Goal: Task Accomplishment & Management: Complete application form

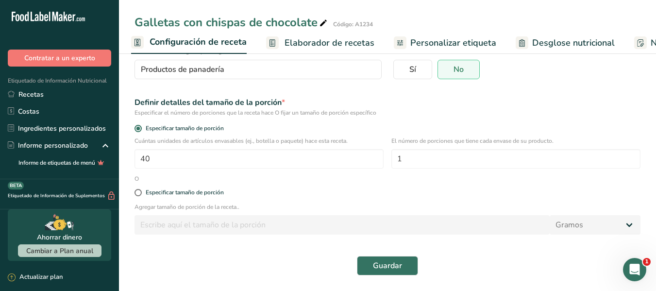
scroll to position [500, 0]
drag, startPoint x: 1245, startPoint y: 526, endPoint x: 627, endPoint y: 268, distance: 670.5
click at [627, 268] on div "Abrir Intercom Messenger" at bounding box center [635, 270] width 32 height 32
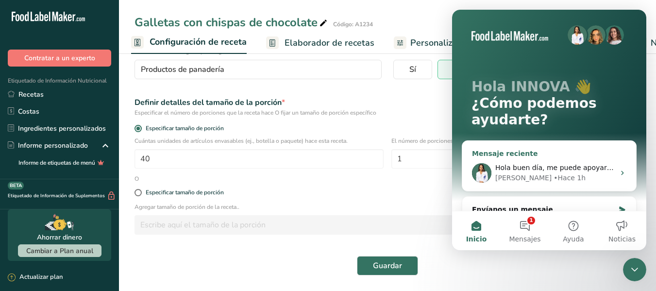
click at [536, 169] on span "Hola buen día, me puede apoyar con mis dudas por favor" at bounding box center [593, 168] width 196 height 8
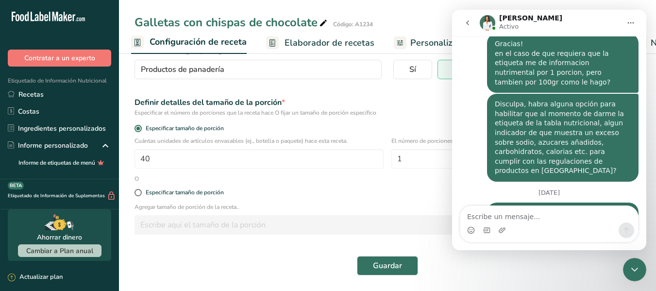
click at [631, 274] on icon "Cerrar Intercom Messenger" at bounding box center [635, 270] width 12 height 12
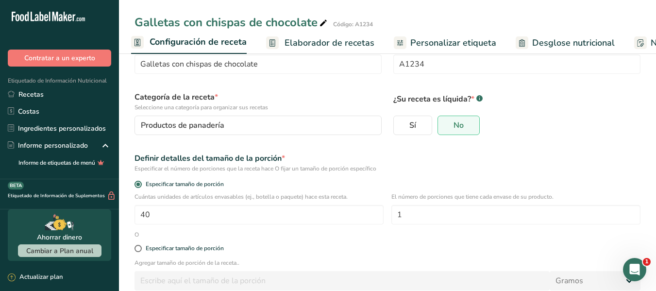
scroll to position [0, 0]
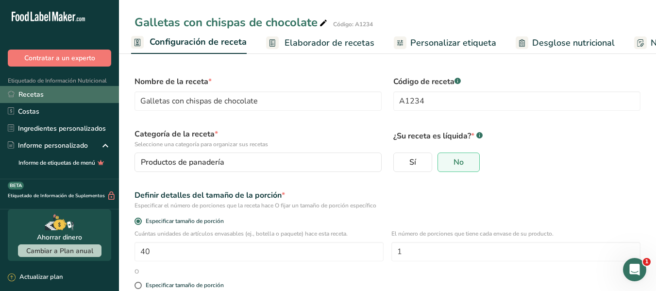
click at [41, 100] on link "Recetas" at bounding box center [59, 94] width 119 height 17
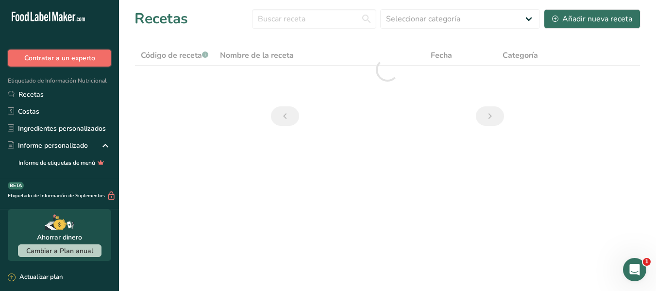
click at [34, 66] on button "Contratar a un experto" at bounding box center [59, 58] width 103 height 17
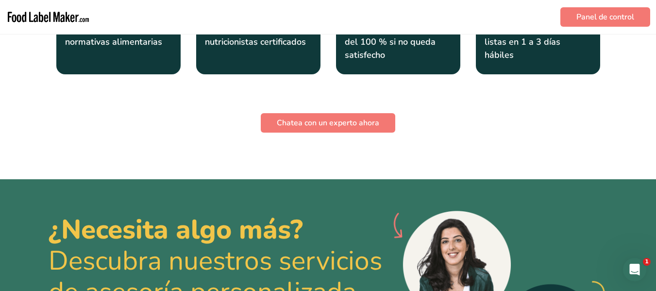
scroll to position [1214, 0]
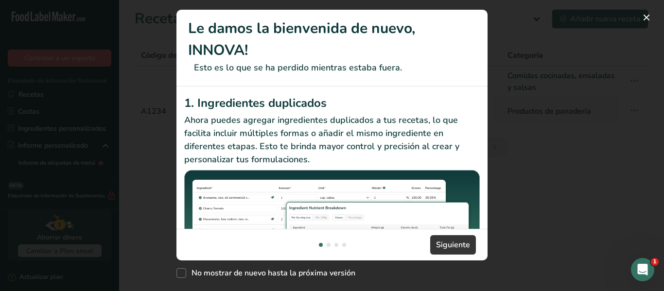
click at [325, 243] on div "New Features" at bounding box center [332, 245] width 31 height 4
click at [327, 246] on div "New Features" at bounding box center [328, 245] width 4 height 4
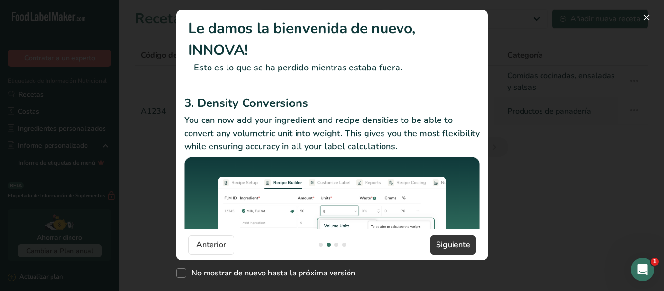
click at [337, 242] on footer "Anterior [GEOGRAPHIC_DATA]" at bounding box center [331, 245] width 311 height 32
click at [336, 246] on div "New Features" at bounding box center [336, 245] width 4 height 4
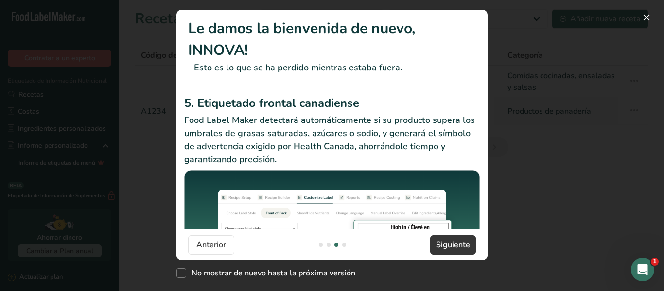
click at [343, 244] on div "New Features" at bounding box center [344, 245] width 4 height 4
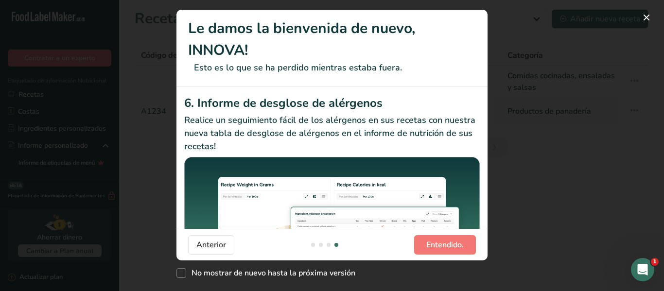
click at [328, 247] on footer "Anterior Entendido." at bounding box center [331, 245] width 311 height 32
click at [328, 244] on div "New Features" at bounding box center [328, 245] width 4 height 4
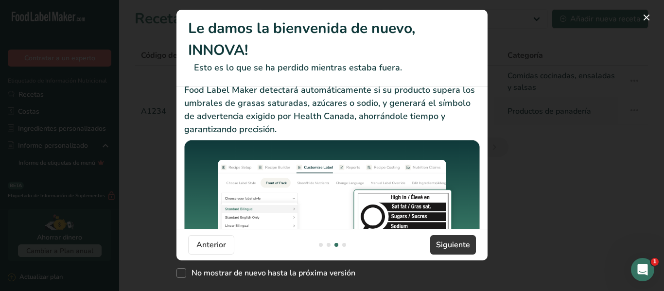
scroll to position [61, 0]
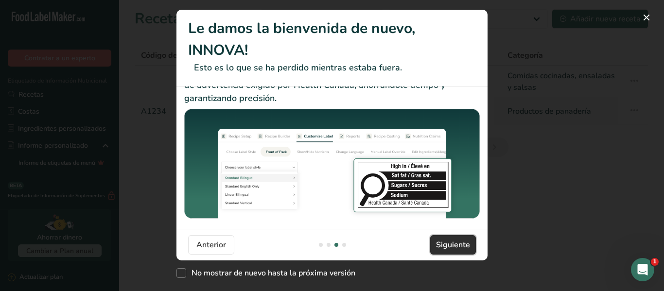
click at [438, 239] on span "Siguiente" at bounding box center [453, 245] width 34 height 12
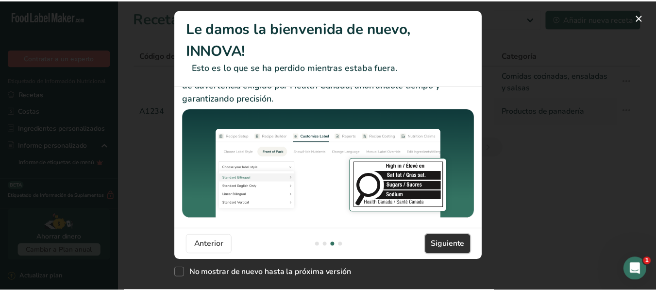
scroll to position [0, 933]
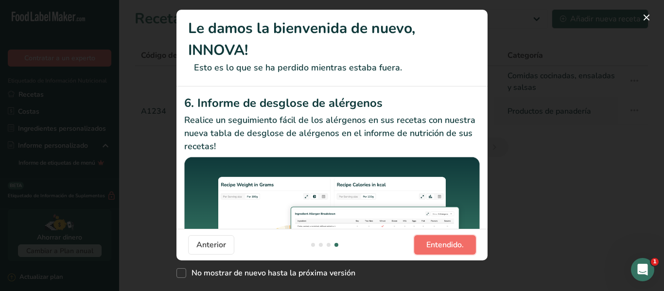
click at [453, 248] on span "Entendido." at bounding box center [444, 245] width 37 height 12
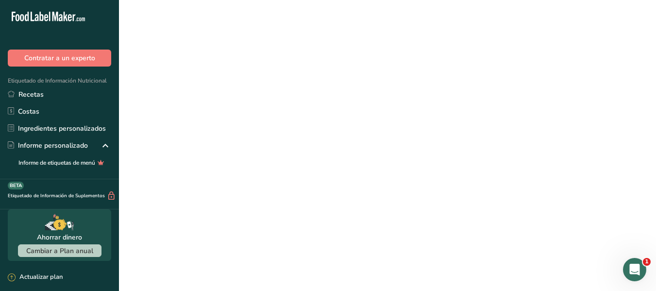
select select
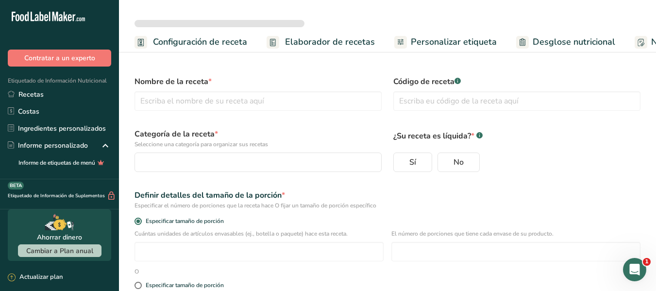
type input "Galletas con chispas de chocolate"
type input "A1234"
radio input "true"
type input "40"
type input "1"
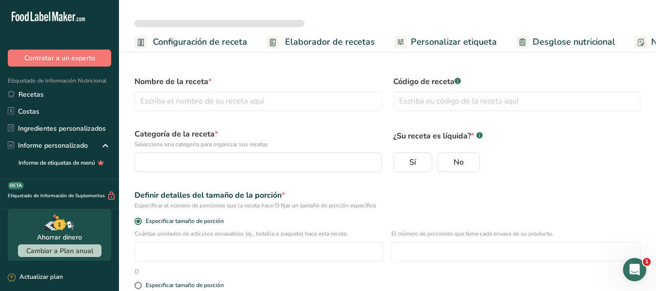
select select "0"
